Goal: Task Accomplishment & Management: Complete application form

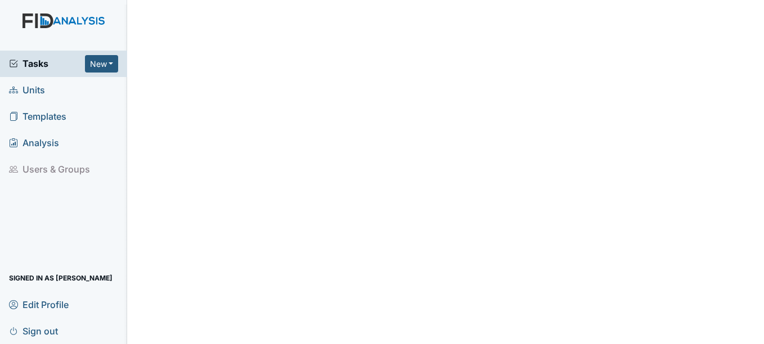
click at [36, 96] on span "Units" at bounding box center [27, 90] width 36 height 17
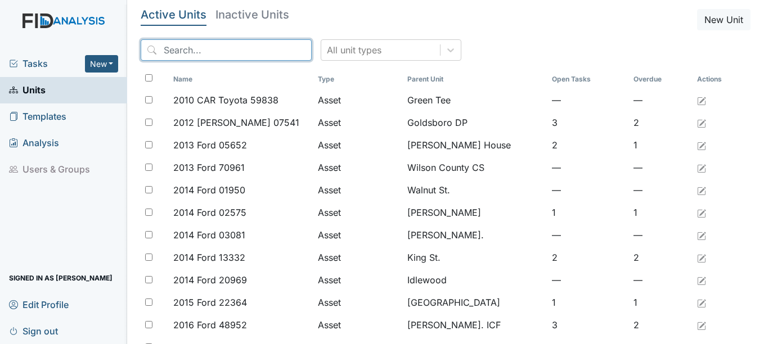
click at [206, 47] on input "search" at bounding box center [226, 49] width 171 height 21
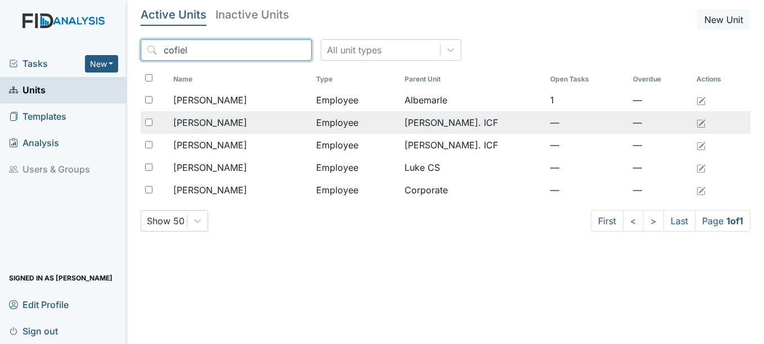
type input "cofiel"
click at [227, 123] on span "[PERSON_NAME]" at bounding box center [210, 122] width 74 height 13
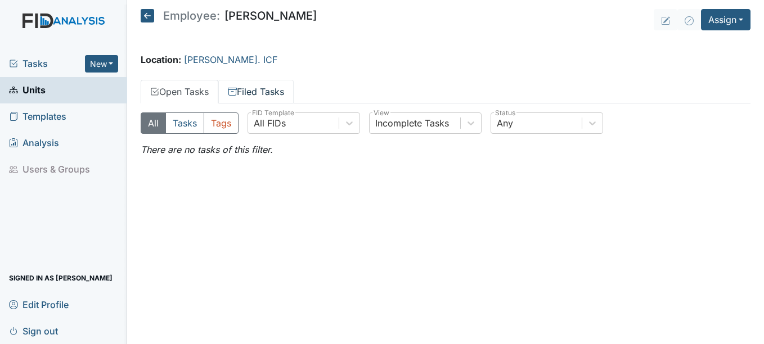
click at [256, 97] on link "Filed Tasks" at bounding box center [255, 92] width 75 height 24
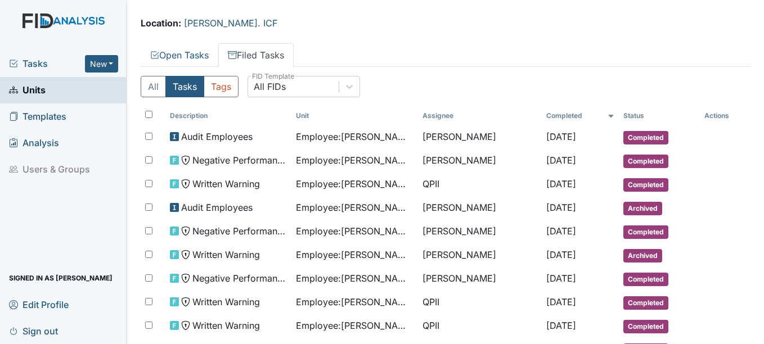
scroll to position [56, 0]
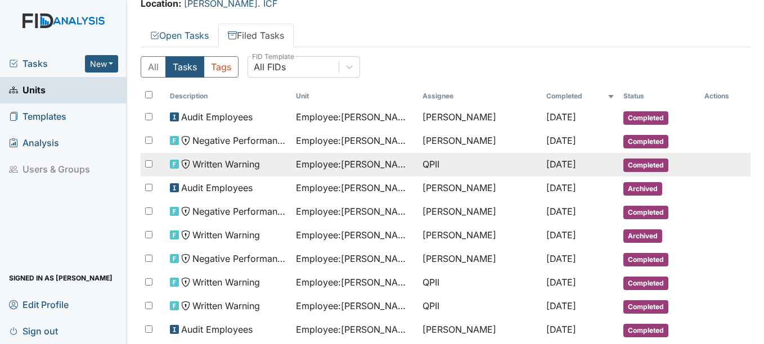
click at [626, 165] on span "Completed" at bounding box center [645, 165] width 45 height 13
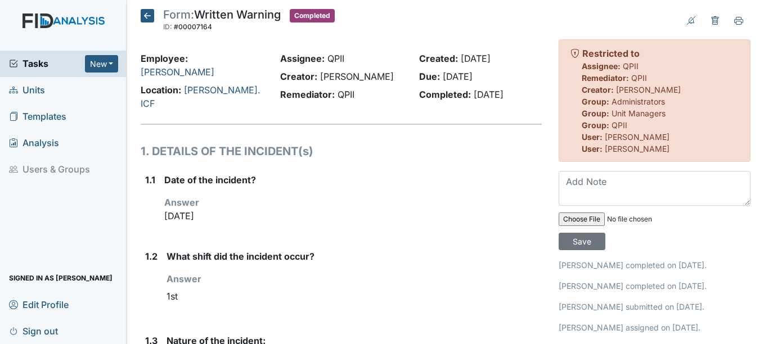
click at [145, 14] on icon at bounding box center [147, 15] width 13 height 13
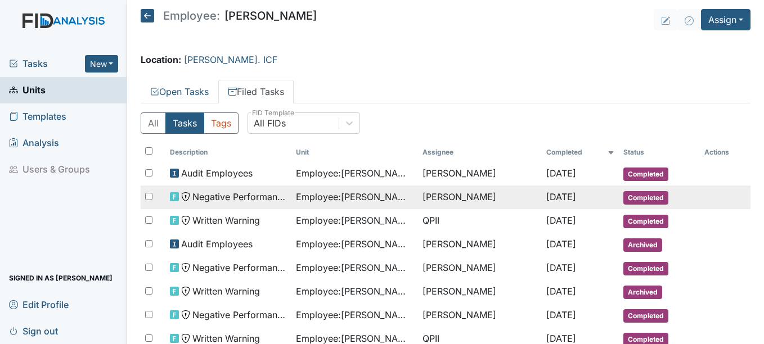
click at [640, 196] on span "Completed" at bounding box center [645, 197] width 45 height 13
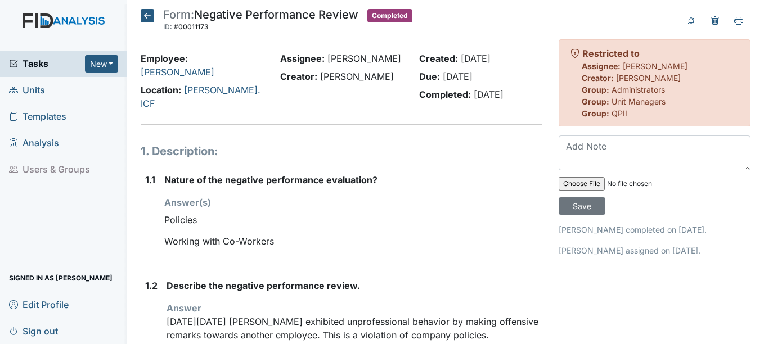
click at [146, 19] on icon at bounding box center [147, 15] width 13 height 13
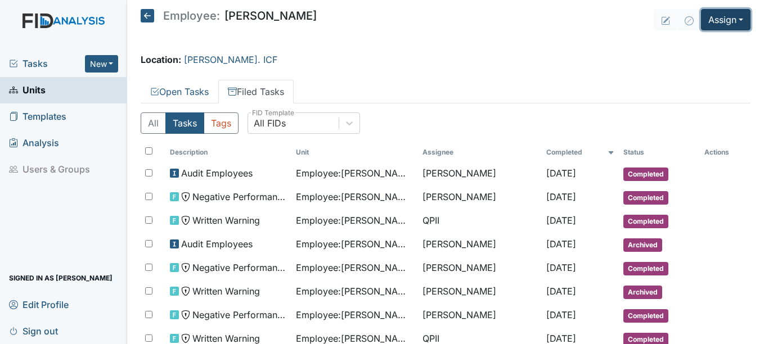
click at [703, 26] on button "Assign" at bounding box center [725, 19] width 49 height 21
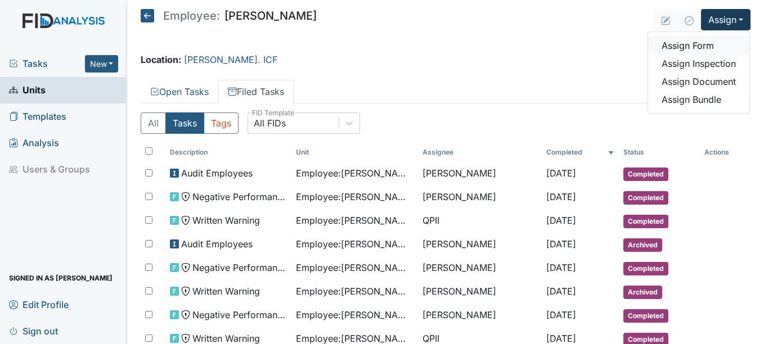
click at [682, 46] on link "Assign Form" at bounding box center [698, 46] width 101 height 18
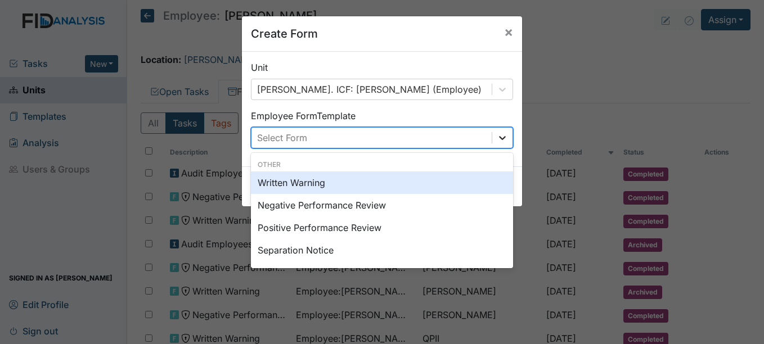
click at [502, 139] on icon at bounding box center [501, 137] width 11 height 11
click at [300, 187] on div "Written Warning" at bounding box center [382, 182] width 262 height 22
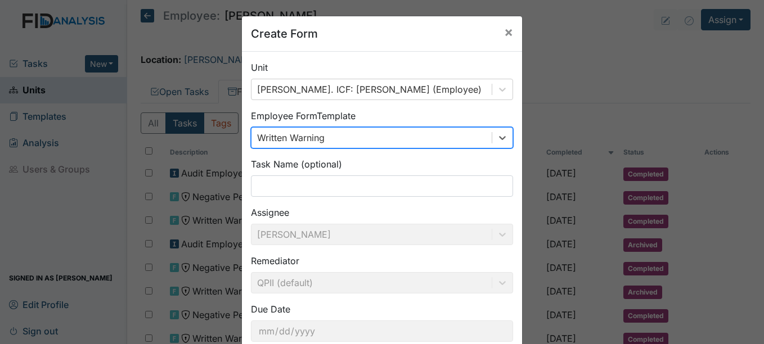
scroll to position [72, 0]
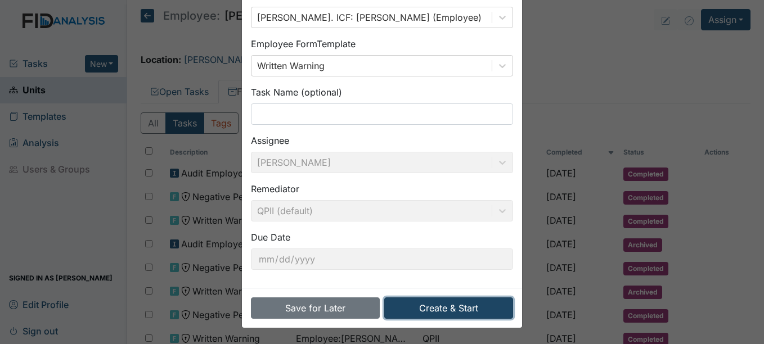
click at [432, 306] on button "Create & Start" at bounding box center [448, 307] width 129 height 21
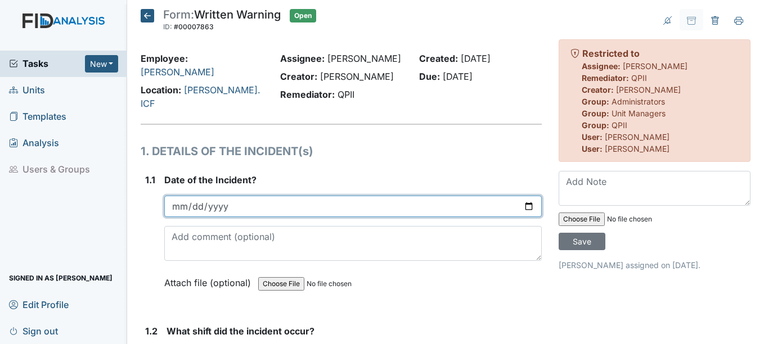
click at [175, 199] on input "date" at bounding box center [352, 206] width 377 height 21
type input "0001-08-22"
click at [181, 196] on input "date" at bounding box center [352, 206] width 377 height 21
type input "[DATE]"
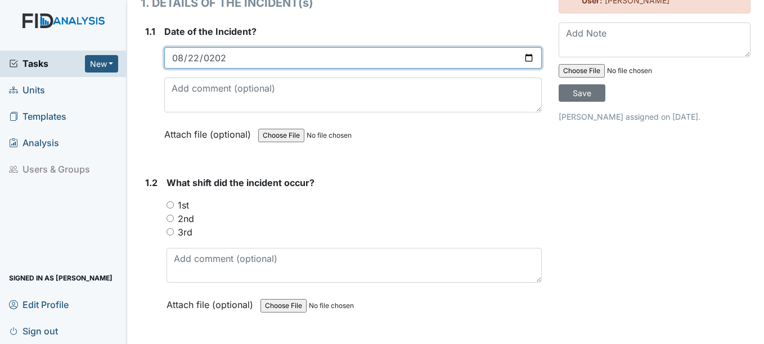
scroll to position [169, 0]
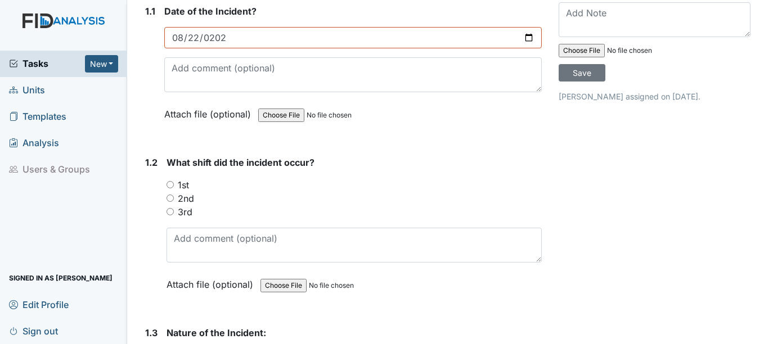
click at [183, 178] on label "1st" at bounding box center [183, 184] width 11 height 13
click at [174, 181] on input "1st" at bounding box center [169, 184] width 7 height 7
radio input "true"
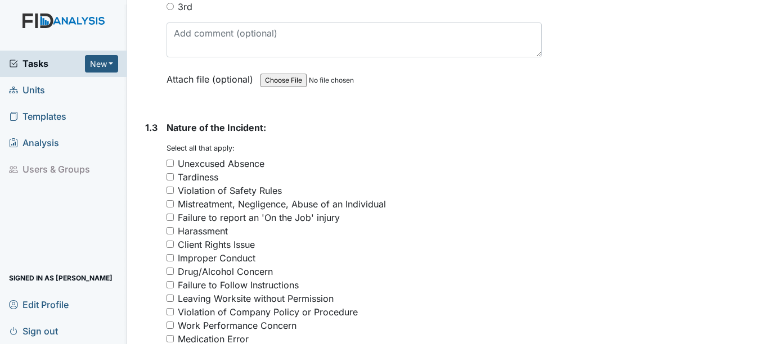
scroll to position [394, 0]
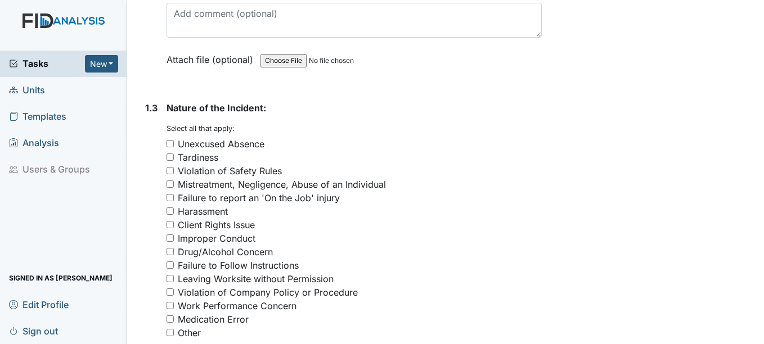
click at [235, 218] on div "Client Rights Issue" at bounding box center [216, 224] width 77 height 13
click at [174, 221] on input "Client Rights Issue" at bounding box center [169, 224] width 7 height 7
checkbox input "true"
click at [234, 232] on div "Improper Conduct" at bounding box center [217, 238] width 78 height 13
click at [174, 234] on input "Improper Conduct" at bounding box center [169, 237] width 7 height 7
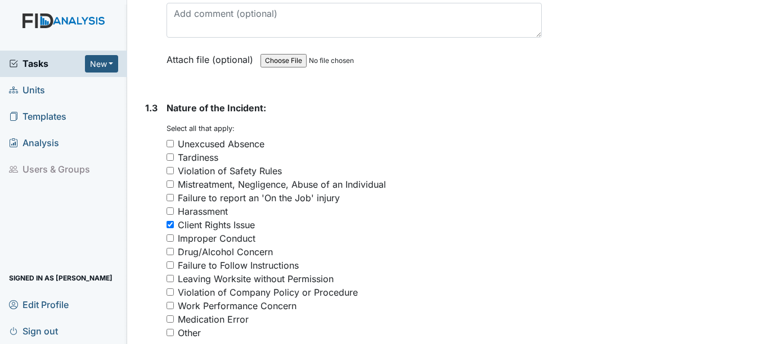
checkbox input "true"
click at [238, 259] on div "Failure to Follow Instructions" at bounding box center [238, 265] width 121 height 13
click at [174, 261] on input "Failure to Follow Instructions" at bounding box center [169, 264] width 7 height 7
checkbox input "true"
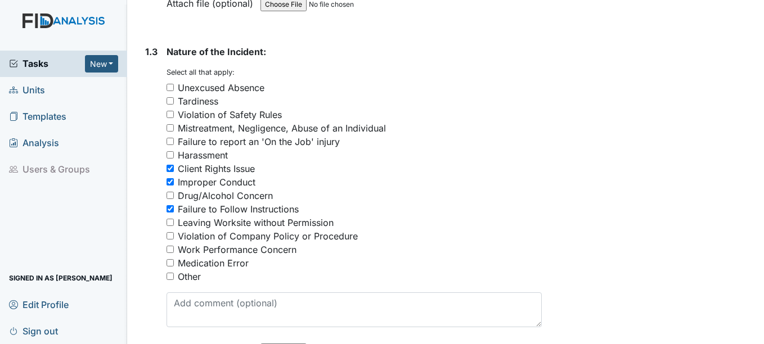
click at [238, 229] on div "Violation of Company Policy or Procedure" at bounding box center [268, 235] width 180 height 13
click at [174, 232] on input "Violation of Company Policy or Procedure" at bounding box center [169, 235] width 7 height 7
checkbox input "true"
click at [238, 243] on div "Work Performance Concern" at bounding box center [237, 249] width 119 height 13
click at [174, 246] on input "Work Performance Concern" at bounding box center [169, 249] width 7 height 7
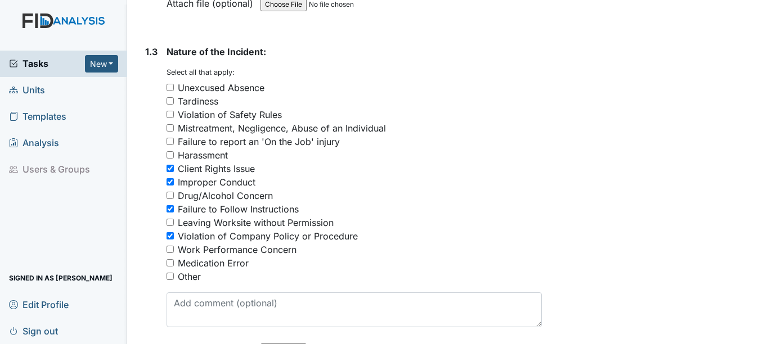
checkbox input "true"
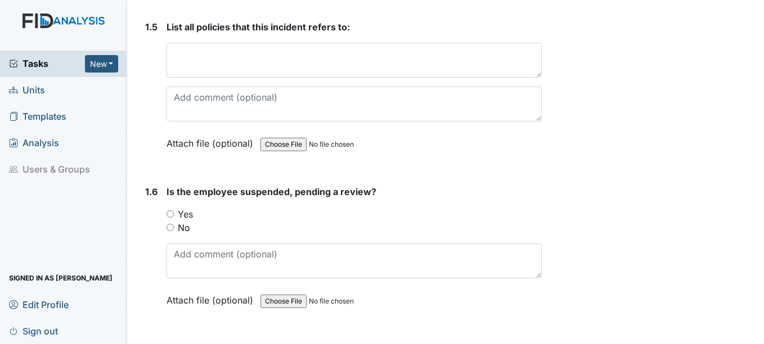
scroll to position [956, 0]
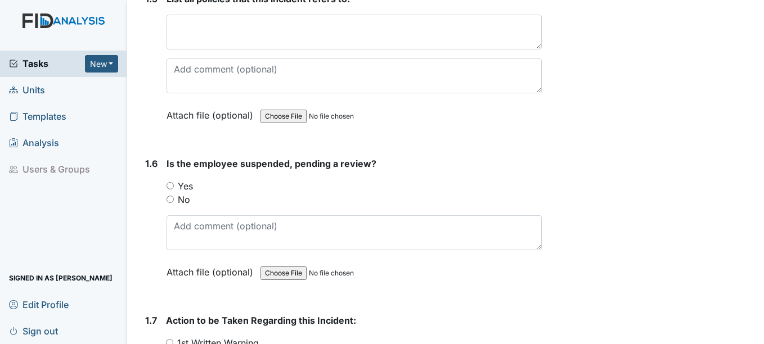
click at [183, 179] on label "Yes" at bounding box center [185, 185] width 15 height 13
click at [174, 182] on input "Yes" at bounding box center [169, 185] width 7 height 7
radio input "true"
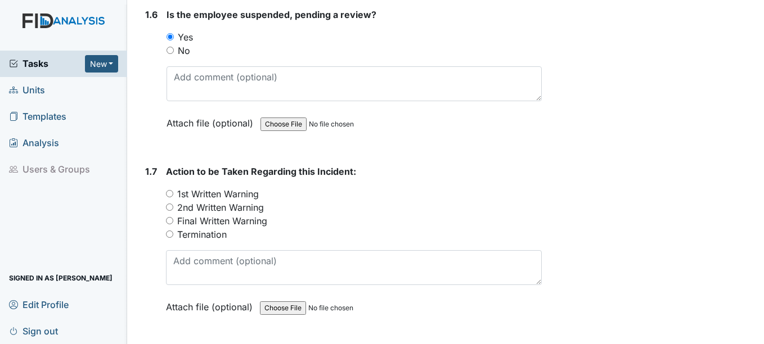
scroll to position [1125, 0]
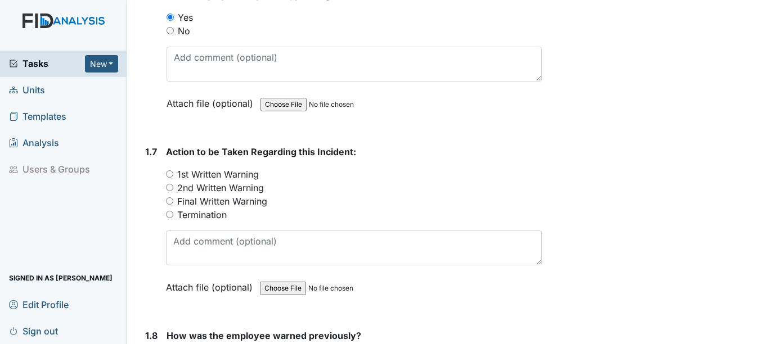
click at [220, 168] on label "1st Written Warning" at bounding box center [218, 174] width 82 height 13
click at [173, 170] on input "1st Written Warning" at bounding box center [169, 173] width 7 height 7
radio input "true"
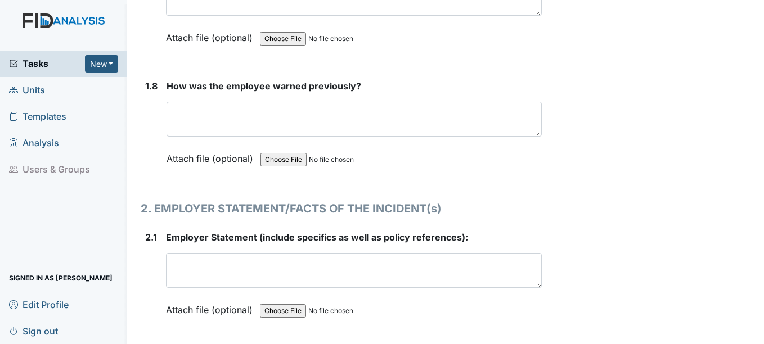
scroll to position [1349, 0]
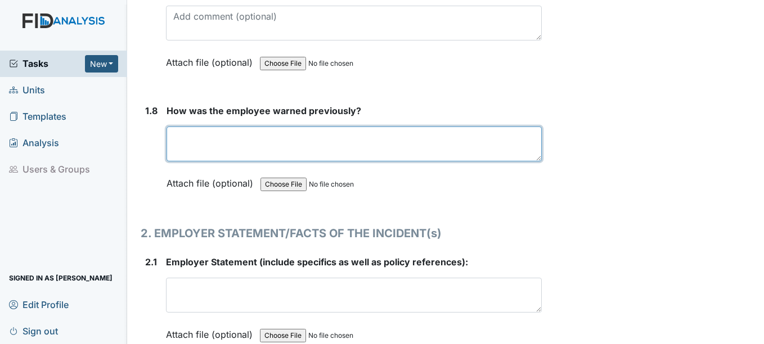
click at [202, 140] on textarea at bounding box center [353, 144] width 374 height 35
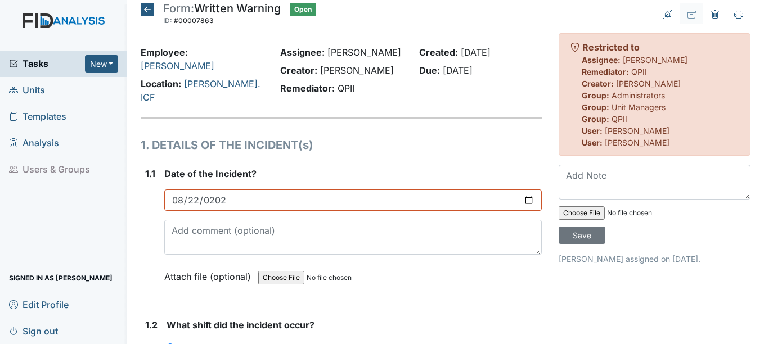
scroll to position [0, 0]
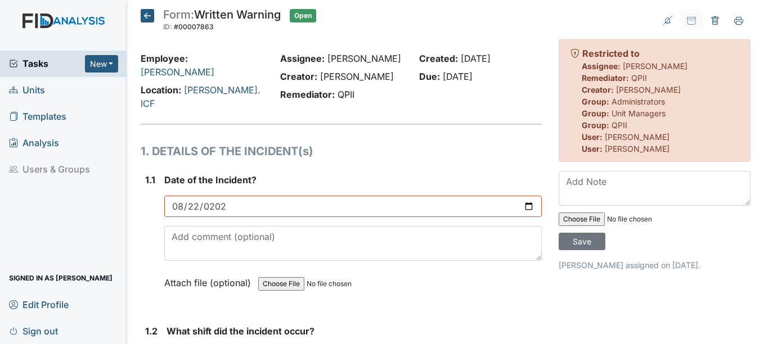
type textarea "Ongoing training"
click at [154, 18] on icon at bounding box center [147, 15] width 13 height 13
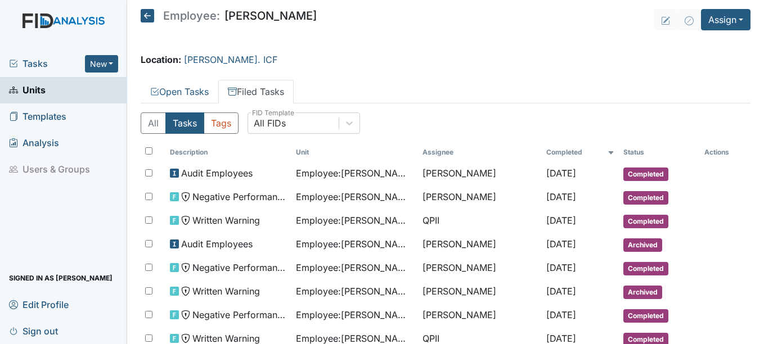
click at [41, 67] on span "Tasks" at bounding box center [47, 63] width 76 height 13
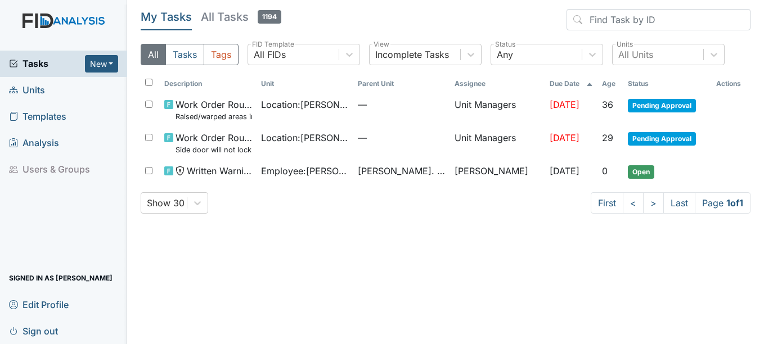
click at [31, 86] on span "Units" at bounding box center [27, 90] width 36 height 17
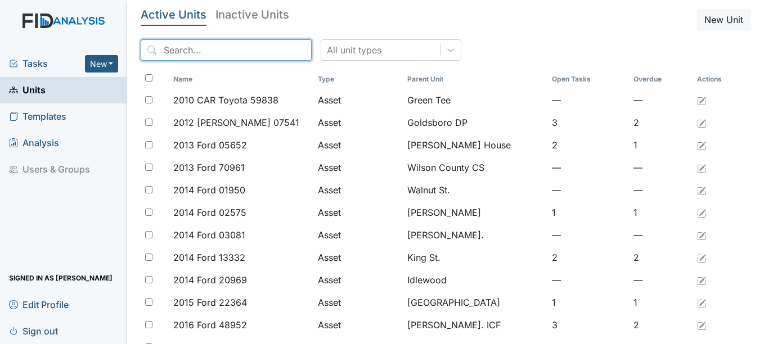
click at [186, 56] on input "search" at bounding box center [226, 49] width 171 height 21
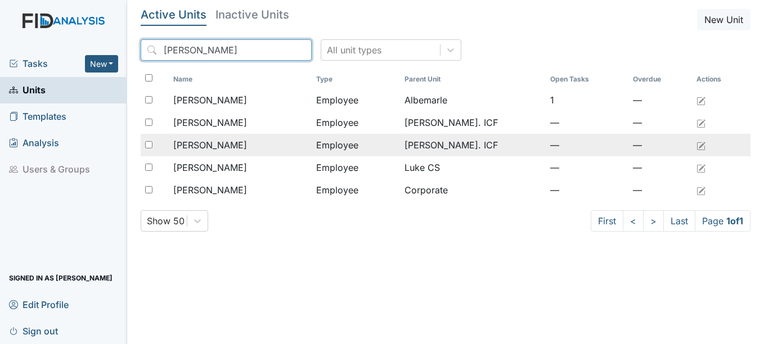
type input "cofield"
click at [232, 143] on span "[PERSON_NAME]" at bounding box center [210, 144] width 74 height 13
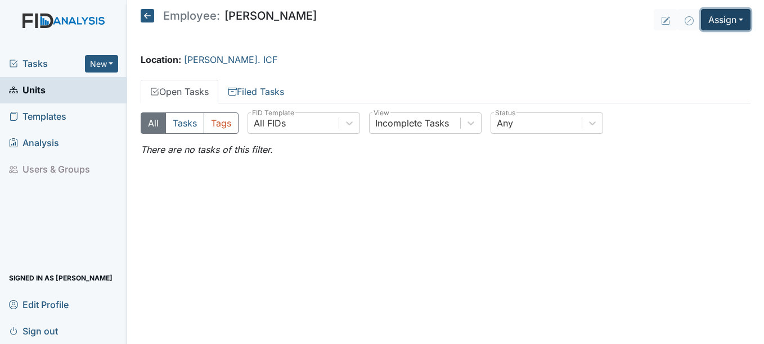
click at [724, 17] on button "Assign" at bounding box center [725, 19] width 49 height 21
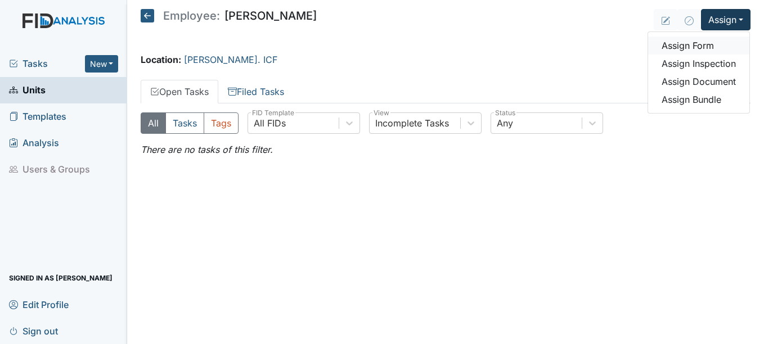
click at [692, 47] on link "Assign Form" at bounding box center [698, 46] width 101 height 18
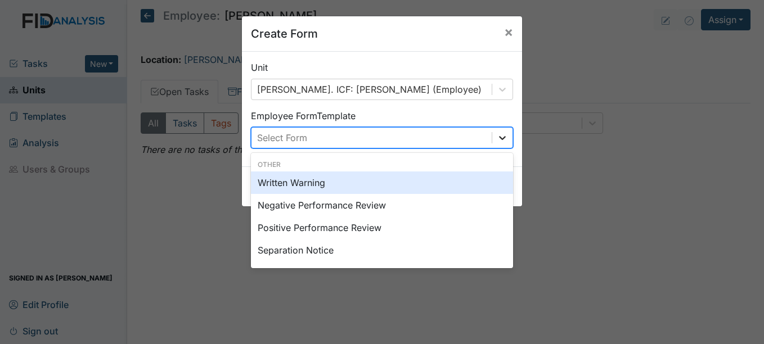
click at [498, 132] on div at bounding box center [502, 138] width 20 height 20
click at [347, 185] on div "Written Warning" at bounding box center [382, 182] width 262 height 22
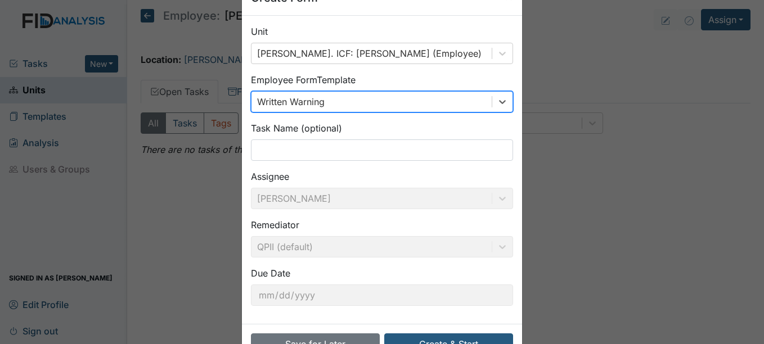
scroll to position [72, 0]
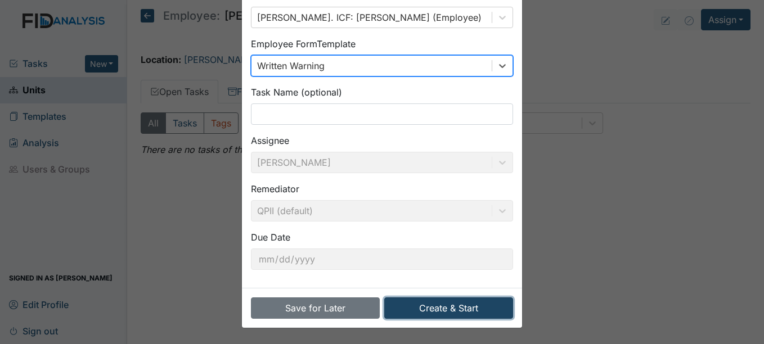
click at [418, 305] on button "Create & Start" at bounding box center [448, 307] width 129 height 21
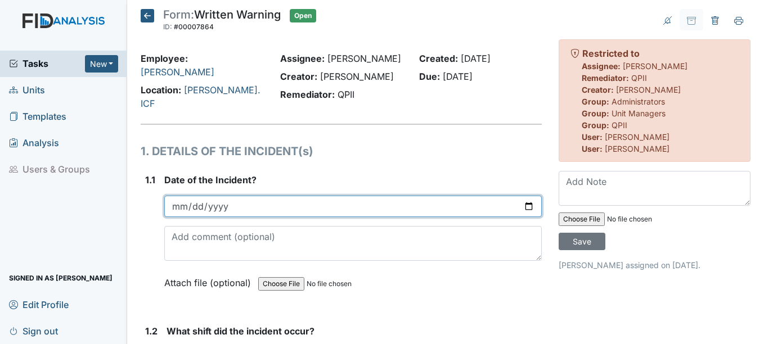
click at [180, 196] on input "date" at bounding box center [352, 206] width 377 height 21
type input "[DATE]"
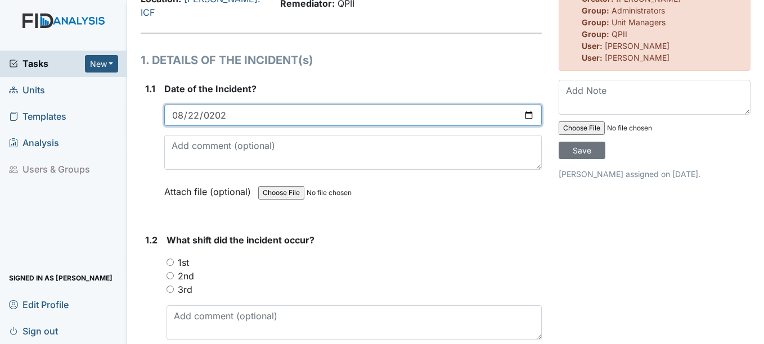
scroll to position [112, 0]
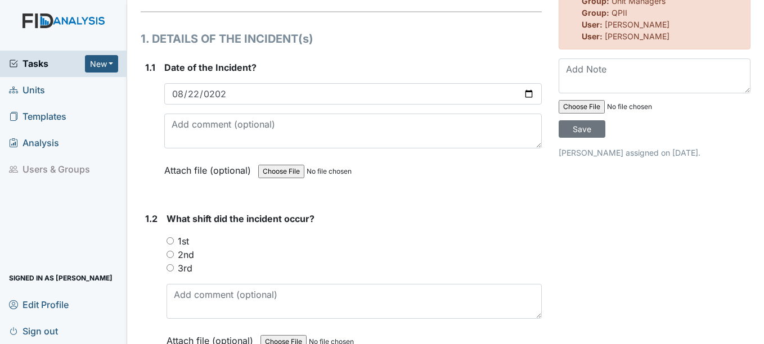
click at [187, 234] on label "1st" at bounding box center [183, 240] width 11 height 13
click at [174, 237] on input "1st" at bounding box center [169, 240] width 7 height 7
radio input "true"
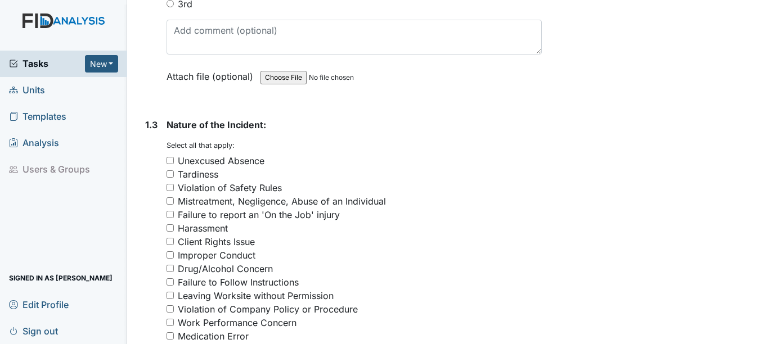
scroll to position [394, 0]
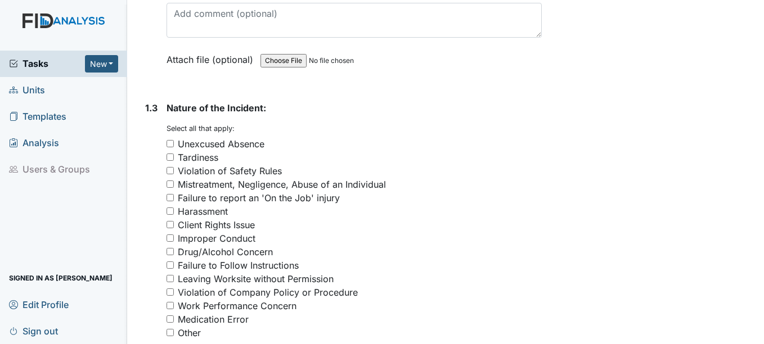
click at [219, 218] on div "Client Rights Issue" at bounding box center [216, 224] width 77 height 13
click at [174, 221] on input "Client Rights Issue" at bounding box center [169, 224] width 7 height 7
checkbox input "true"
click at [222, 232] on div "Improper Conduct" at bounding box center [217, 238] width 78 height 13
click at [174, 234] on input "Improper Conduct" at bounding box center [169, 237] width 7 height 7
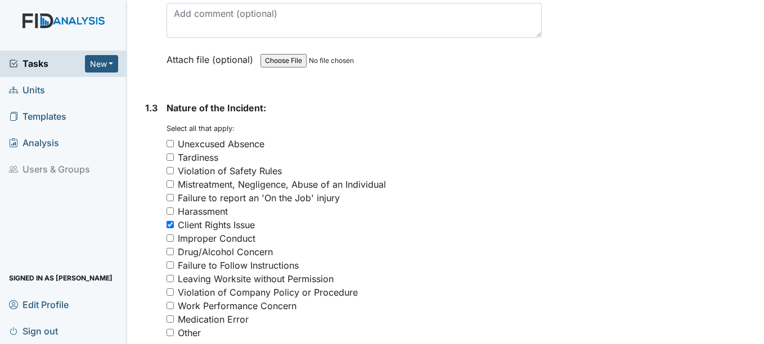
checkbox input "true"
click at [228, 259] on div "Failure to Follow Instructions" at bounding box center [238, 265] width 121 height 13
click at [174, 261] on input "Failure to Follow Instructions" at bounding box center [169, 264] width 7 height 7
checkbox input "true"
click at [232, 286] on div "Violation of Company Policy or Procedure" at bounding box center [268, 292] width 180 height 13
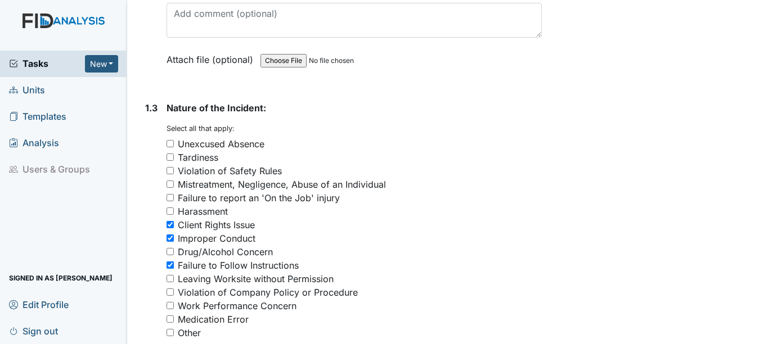
click at [174, 288] on input "Violation of Company Policy or Procedure" at bounding box center [169, 291] width 7 height 7
checkbox input "true"
click at [234, 299] on div "Work Performance Concern" at bounding box center [237, 305] width 119 height 13
click at [174, 302] on input "Work Performance Concern" at bounding box center [169, 305] width 7 height 7
checkbox input "true"
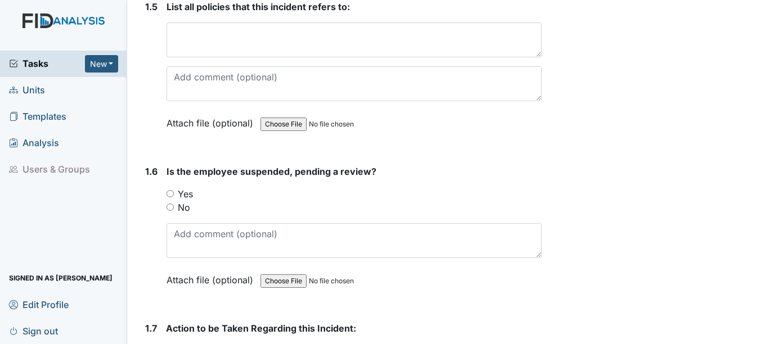
scroll to position [956, 0]
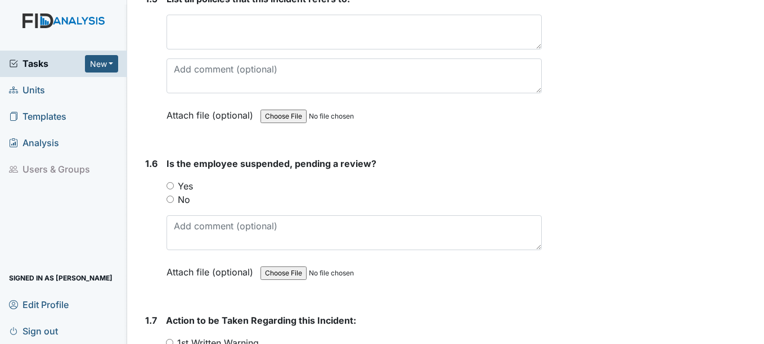
click at [178, 179] on label "Yes" at bounding box center [185, 185] width 15 height 13
click at [174, 182] on input "Yes" at bounding box center [169, 185] width 7 height 7
radio input "true"
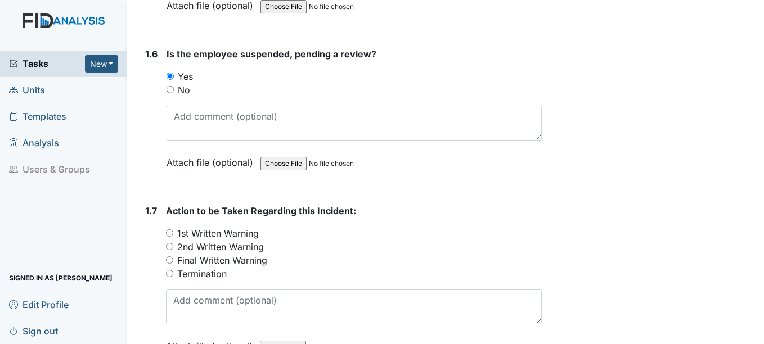
scroll to position [1068, 0]
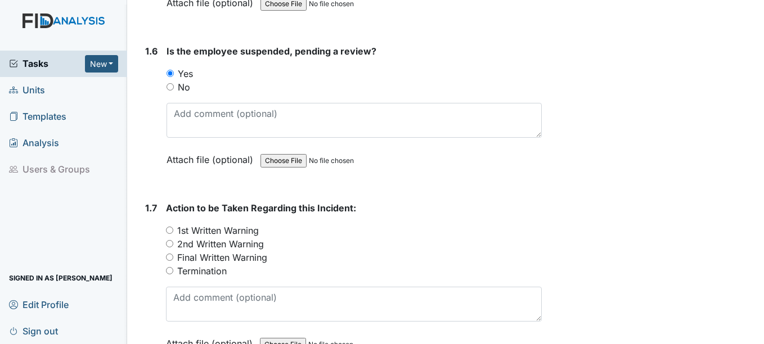
click at [220, 237] on label "2nd Written Warning" at bounding box center [220, 243] width 87 height 13
click at [173, 240] on input "2nd Written Warning" at bounding box center [169, 243] width 7 height 7
radio input "true"
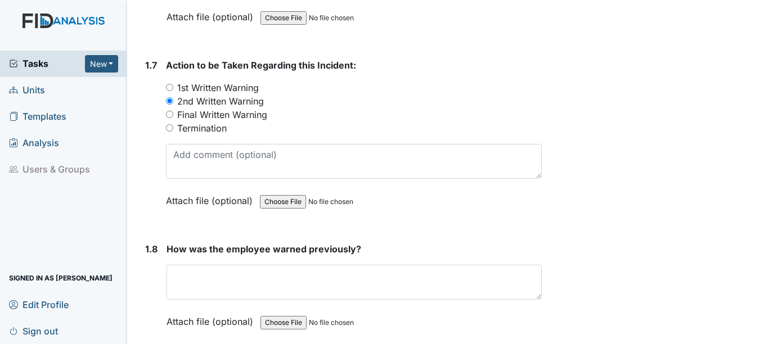
scroll to position [1237, 0]
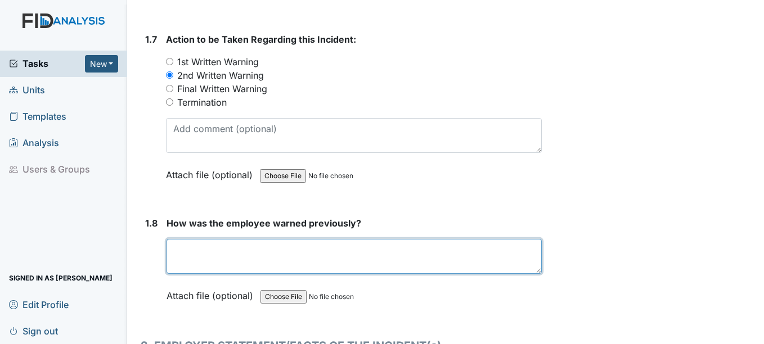
click at [220, 239] on textarea at bounding box center [353, 256] width 374 height 35
type textarea "Ongoing training"
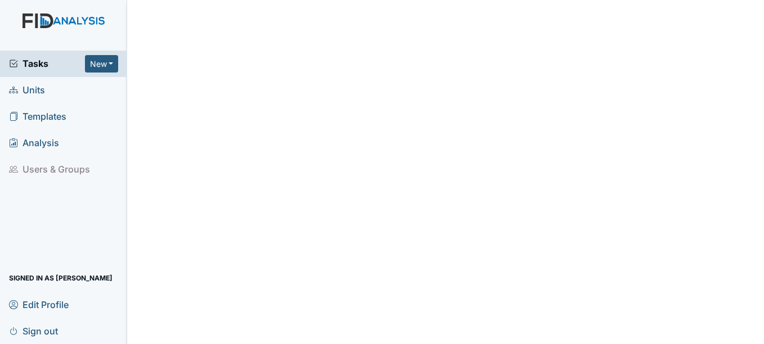
click at [31, 89] on span "Units" at bounding box center [27, 90] width 36 height 17
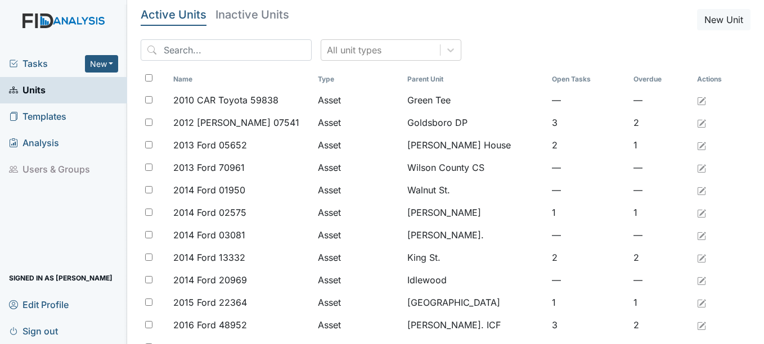
click at [43, 66] on span "Tasks" at bounding box center [47, 63] width 76 height 13
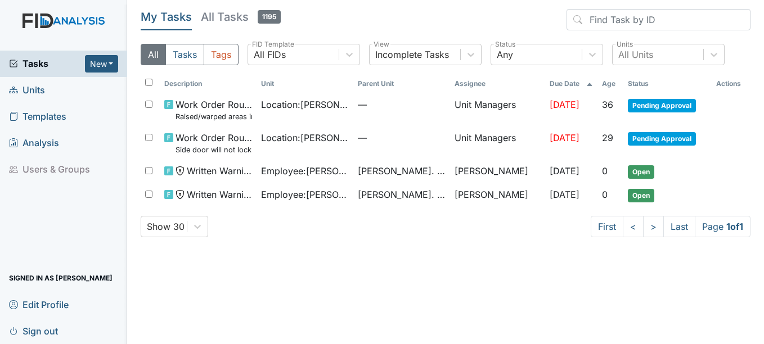
click at [34, 92] on span "Units" at bounding box center [27, 90] width 36 height 17
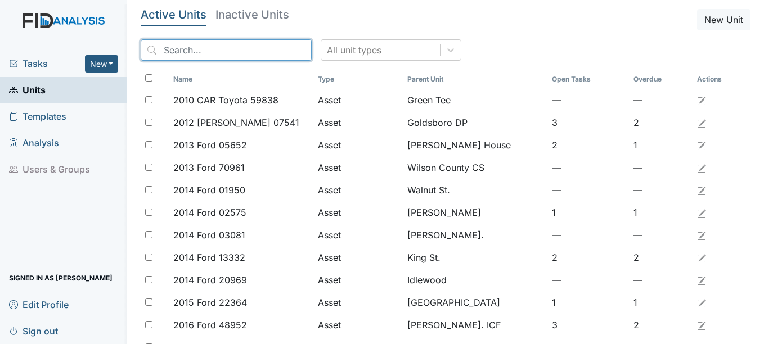
click at [197, 53] on input "search" at bounding box center [226, 49] width 171 height 21
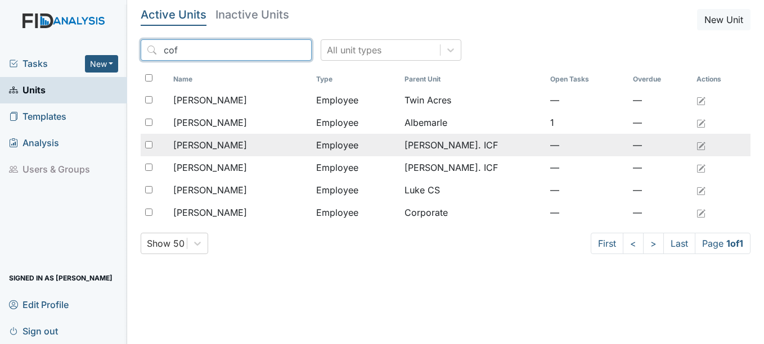
type input "cof"
click at [242, 141] on span "[PERSON_NAME]" at bounding box center [210, 144] width 74 height 13
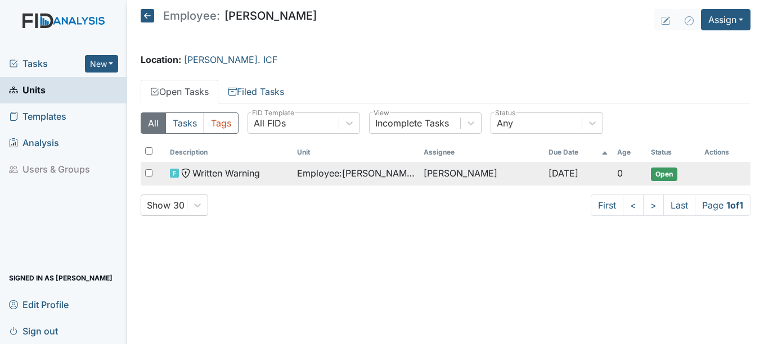
click at [410, 171] on span "Employee : Cofield, Demetris" at bounding box center [356, 172] width 118 height 13
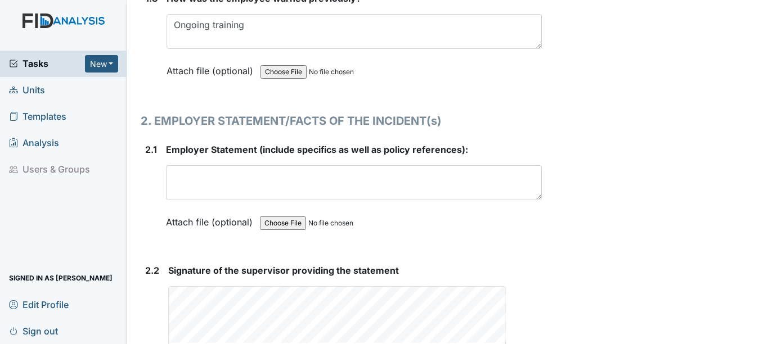
scroll to position [1518, 0]
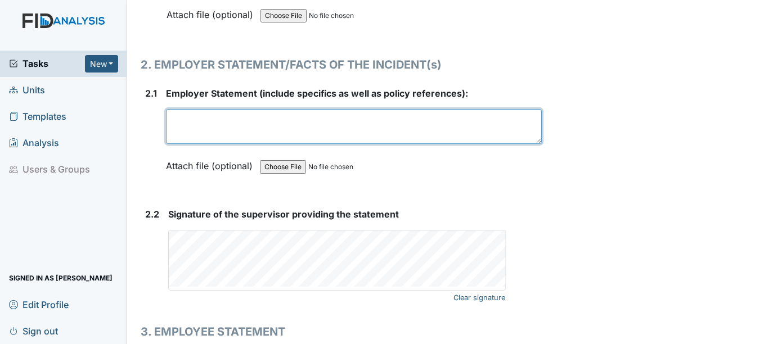
click at [234, 120] on textarea at bounding box center [353, 126] width 375 height 35
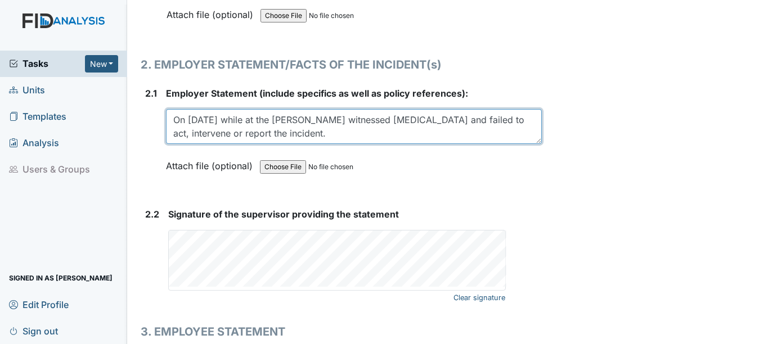
click at [352, 111] on textarea "On [DATE] while at the [PERSON_NAME] witnessed [MEDICAL_DATA] and failed to act…" at bounding box center [353, 126] width 375 height 35
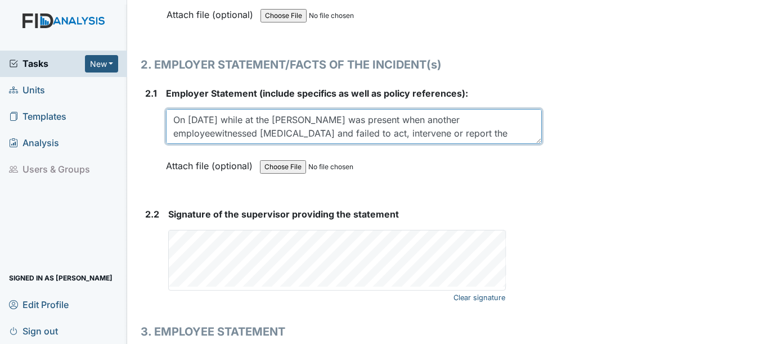
drag, startPoint x: 217, startPoint y: 124, endPoint x: 369, endPoint y: 131, distance: 152.5
click at [369, 131] on textarea "On 8/22/2025 while at the park, Demetris was present when another employeewitne…" at bounding box center [353, 126] width 375 height 35
click at [363, 132] on textarea "On 8/22/2025 while at the park, Demetris was present when another employeewitne…" at bounding box center [353, 126] width 375 height 35
click at [259, 125] on textarea "On 8/22/2025 while at the park, Demetris was present when another employeewitne…" at bounding box center [353, 126] width 375 height 35
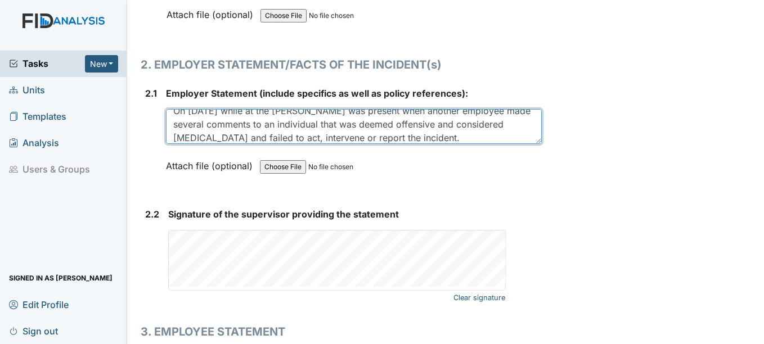
click at [297, 129] on textarea "On 8/22/2025 while at the park, Demetris was present when another employee made…" at bounding box center [353, 126] width 375 height 35
click at [478, 128] on textarea "On 8/22/2025 while at the park, Demetris was present when another employee made…" at bounding box center [353, 126] width 375 height 35
click at [374, 130] on textarea "On 8/22/2025 while at the park, Demetris was present when another employee made…" at bounding box center [353, 126] width 375 height 35
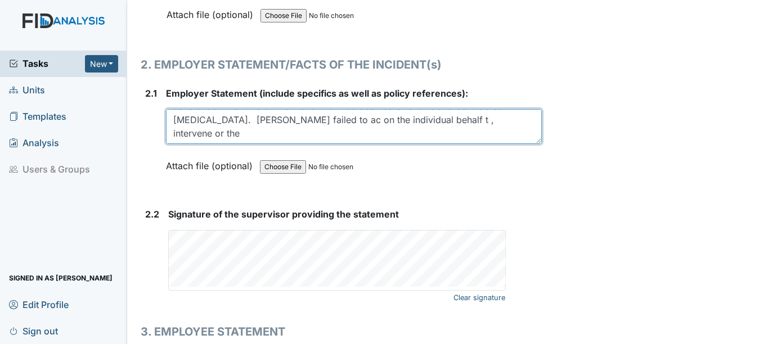
click at [491, 112] on textarea "On 8/22/2025 while at the park, Demetris was present when another employee made…" at bounding box center [353, 126] width 375 height 35
click at [480, 110] on textarea "On 8/22/2025 while at the park, Demetris was present when another employee made…" at bounding box center [353, 126] width 375 height 35
click at [214, 125] on textarea "On 8/22/2025 while at the park, Demetris was present when another employee made…" at bounding box center [353, 126] width 375 height 35
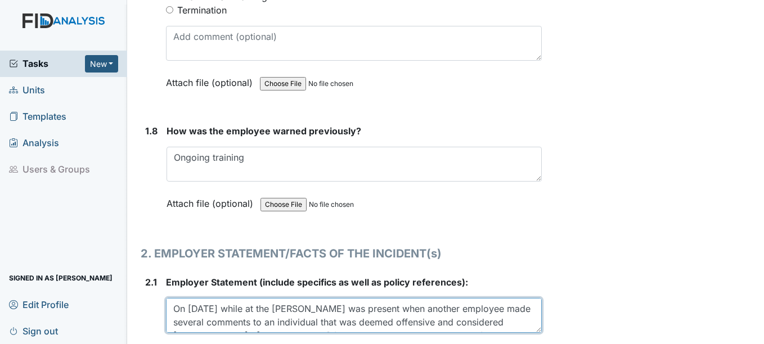
scroll to position [1349, 0]
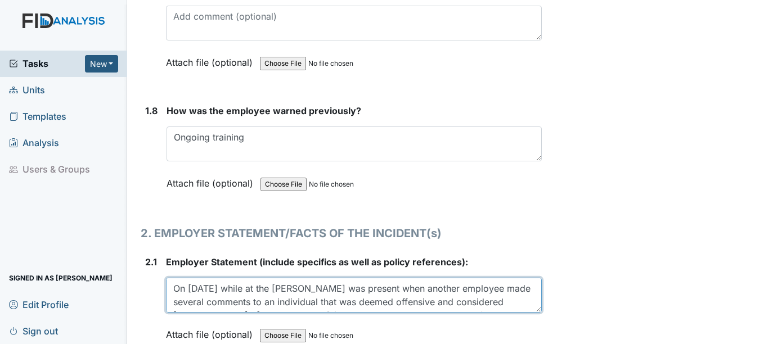
type textarea "On [DATE] while at the [PERSON_NAME] was present when another employee made sev…"
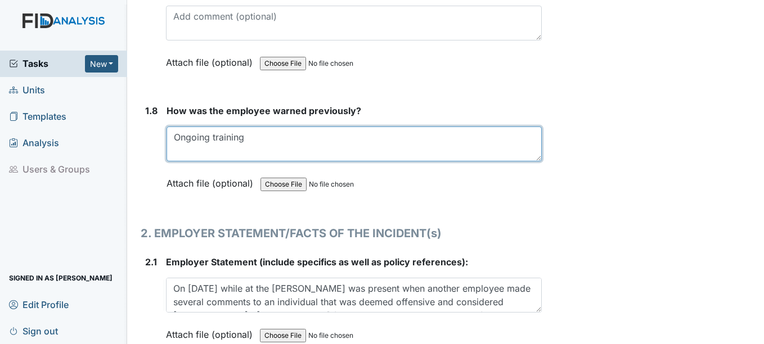
click at [260, 138] on textarea "Ongoing training" at bounding box center [353, 144] width 374 height 35
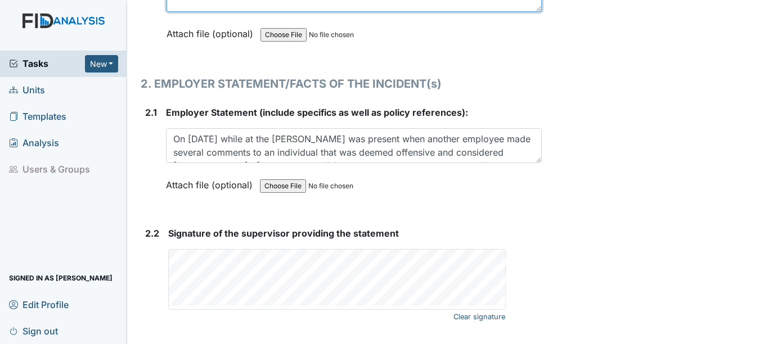
scroll to position [1518, 0]
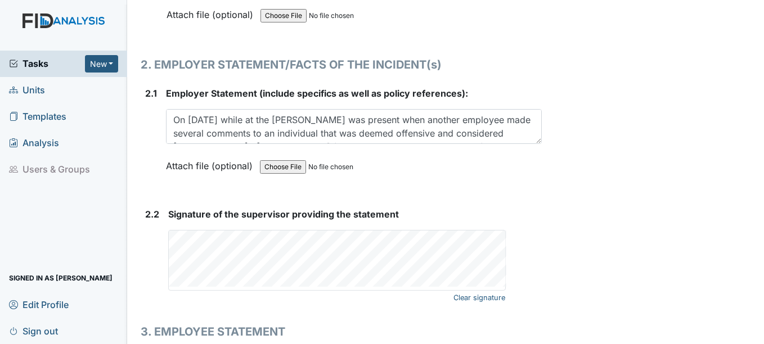
type textarea "Ongoing training and corporate compliance."
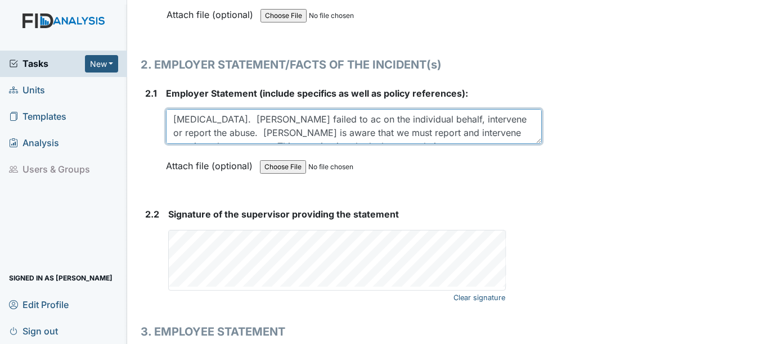
scroll to position [54, 0]
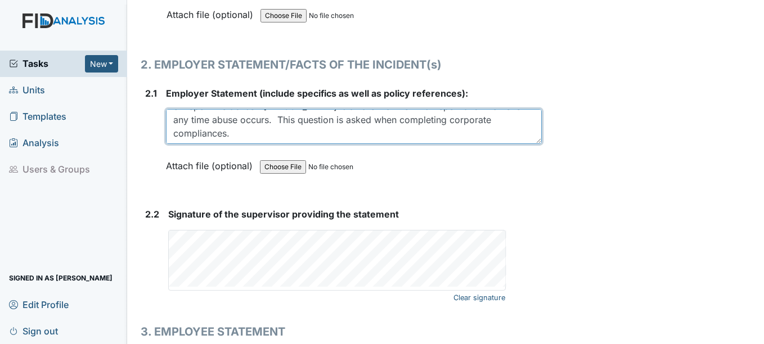
drag, startPoint x: 170, startPoint y: 110, endPoint x: 451, endPoint y: 125, distance: 281.0
click at [451, 125] on textarea "On [DATE] while at the [PERSON_NAME] was present when another employee made sev…" at bounding box center [353, 126] width 375 height 35
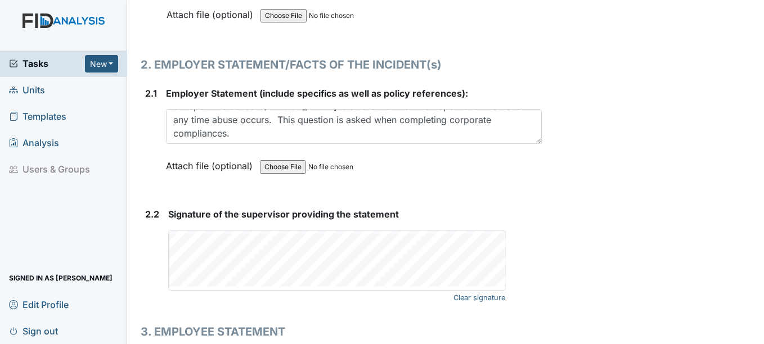
click at [44, 82] on span "Units" at bounding box center [27, 90] width 36 height 17
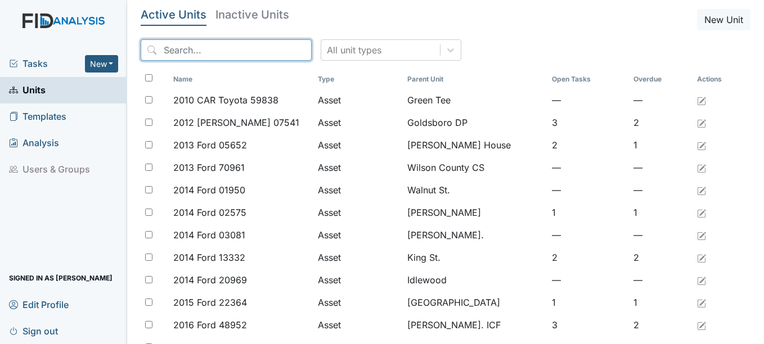
click at [173, 46] on input "search" at bounding box center [226, 49] width 171 height 21
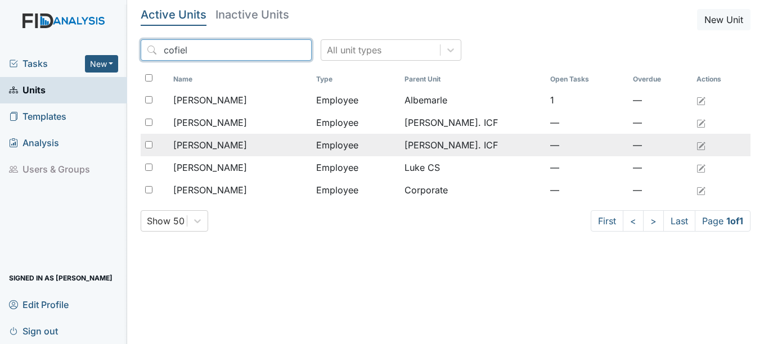
type input "cofiel"
click at [237, 148] on span "[PERSON_NAME]" at bounding box center [210, 144] width 74 height 13
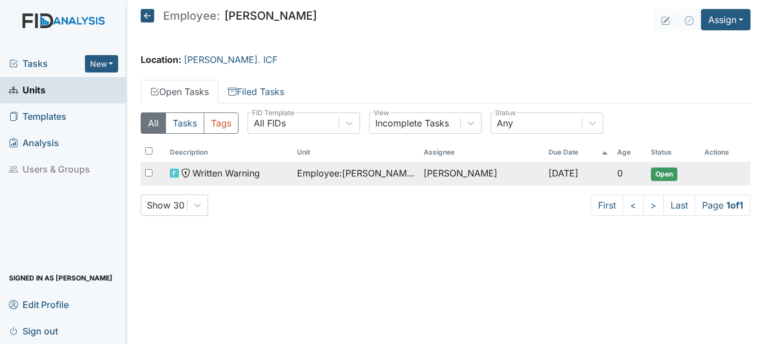
click at [336, 172] on span "Employee : Cofield, Jasmine" at bounding box center [356, 172] width 118 height 13
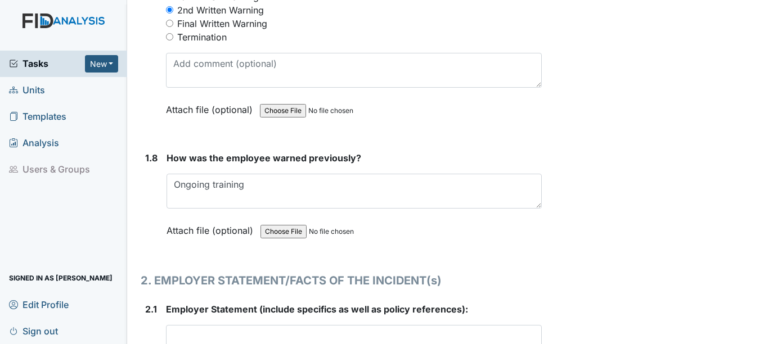
scroll to position [1293, 0]
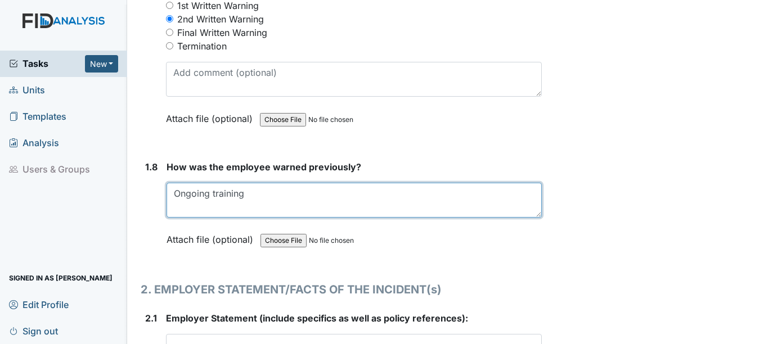
click at [267, 183] on textarea "Ongoing training" at bounding box center [353, 200] width 374 height 35
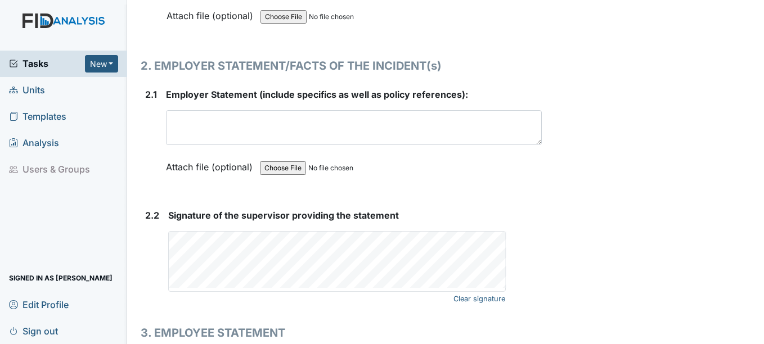
scroll to position [1518, 0]
type textarea "Ongoing training and corporate compliance."
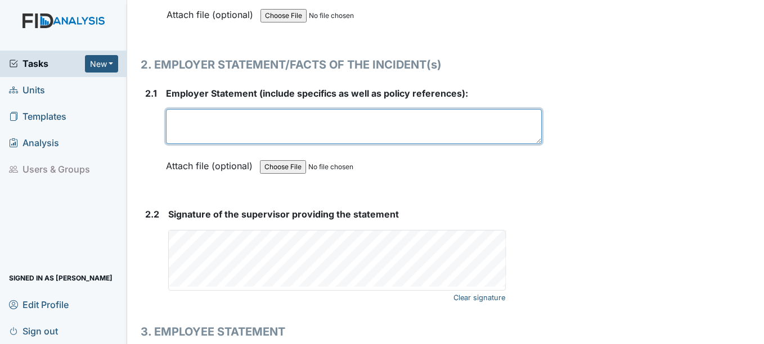
paste textarea "On [DATE] while at the [PERSON_NAME] was present when another employee made sev…"
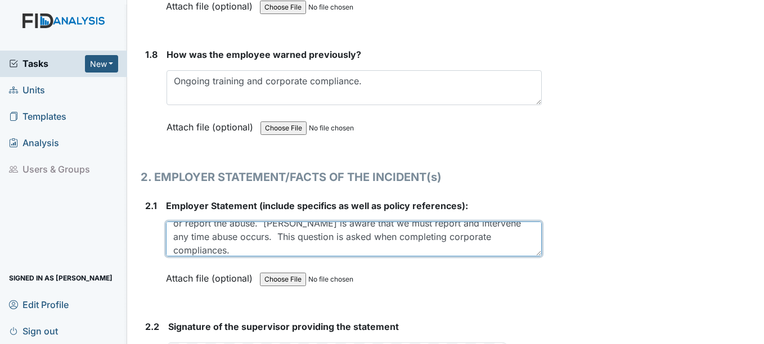
scroll to position [27, 0]
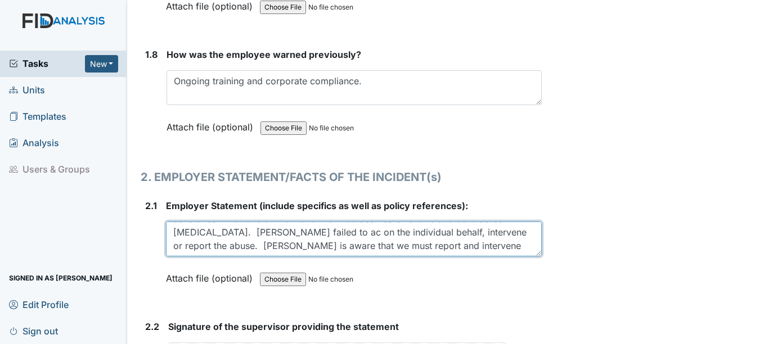
click at [299, 236] on textarea "On [DATE] while at the [PERSON_NAME] was present when another employee made sev…" at bounding box center [353, 239] width 375 height 35
click at [323, 223] on textarea "On [DATE] while at the [PERSON_NAME] was present when another employee made sev…" at bounding box center [353, 239] width 375 height 35
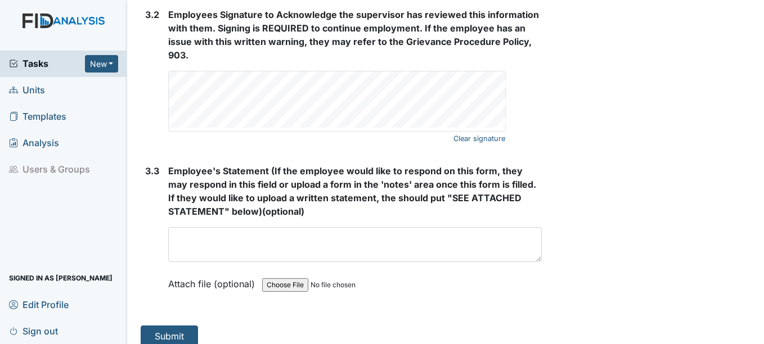
scroll to position [2037, 0]
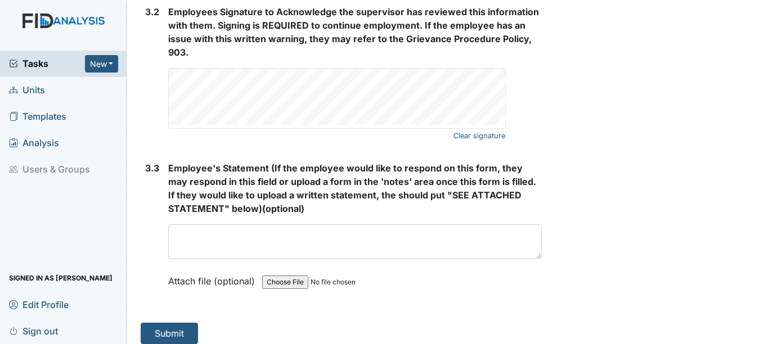
type textarea "On [DATE] while at the [PERSON_NAME] was present when another employee made sev…"
